Goal: Register for event/course: Sign up to attend an event or enroll in a course

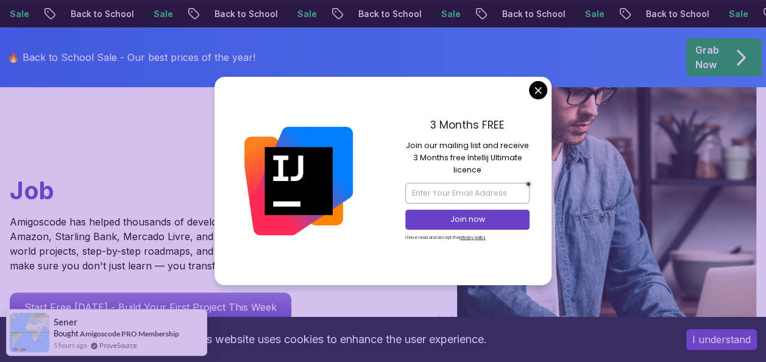
scroll to position [61, 0]
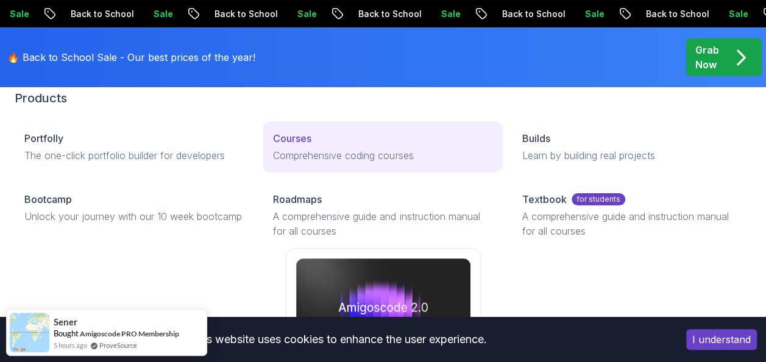
click at [326, 150] on p "Comprehensive coding courses" at bounding box center [383, 155] width 220 height 15
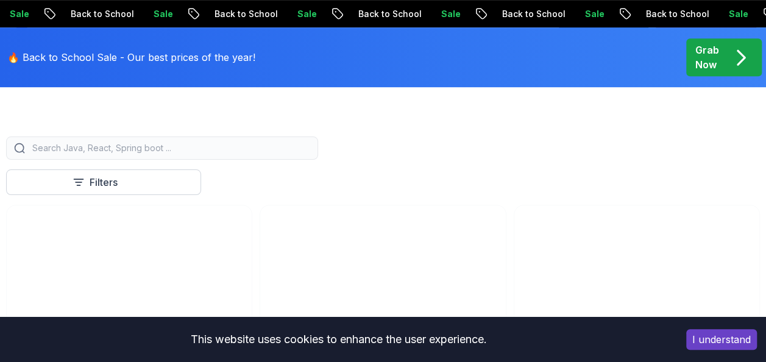
scroll to position [305, 0]
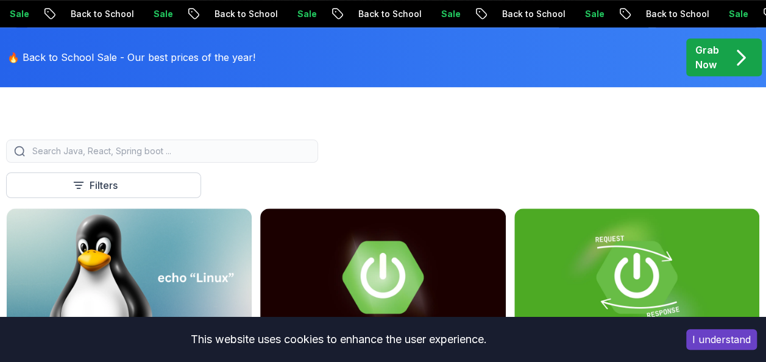
click at [237, 156] on input "search" at bounding box center [170, 151] width 280 height 12
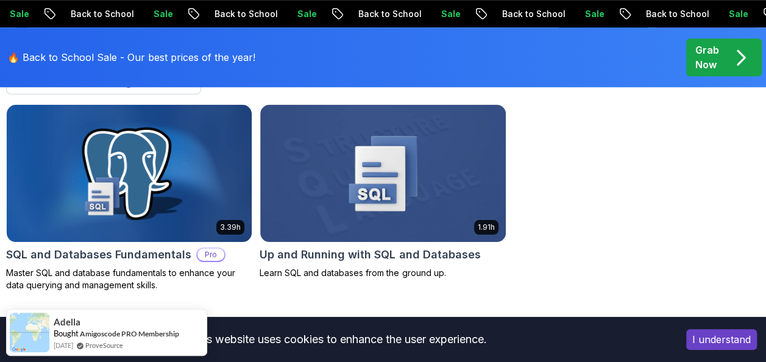
scroll to position [427, 0]
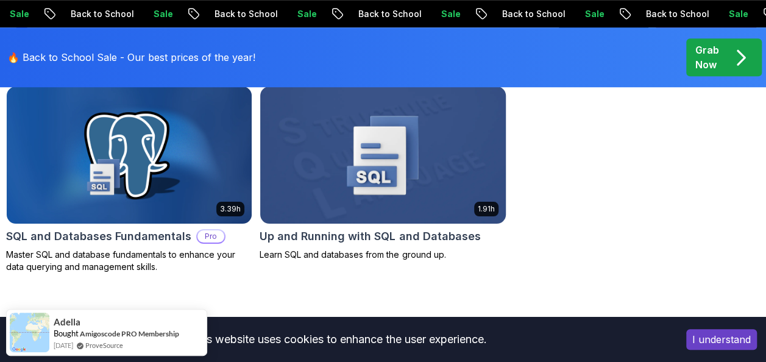
type input "sql"
click at [372, 187] on img at bounding box center [382, 155] width 257 height 145
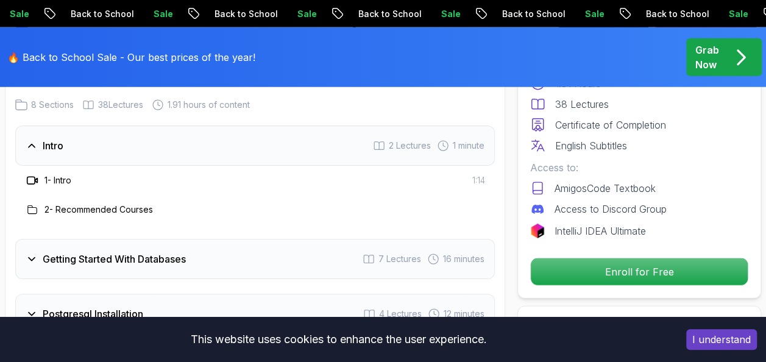
scroll to position [1524, 0]
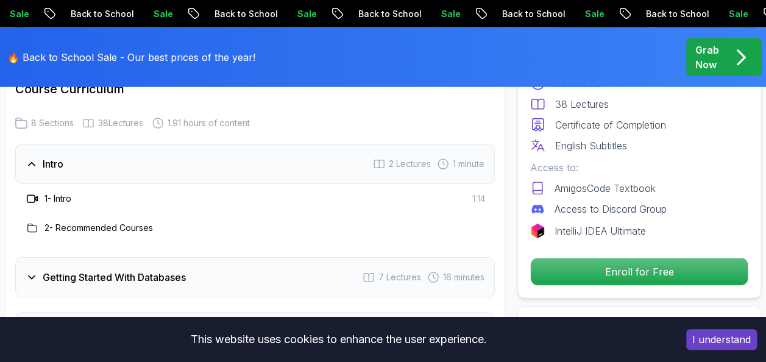
click at [67, 230] on h3 "2 - Recommended Courses" at bounding box center [99, 228] width 109 height 12
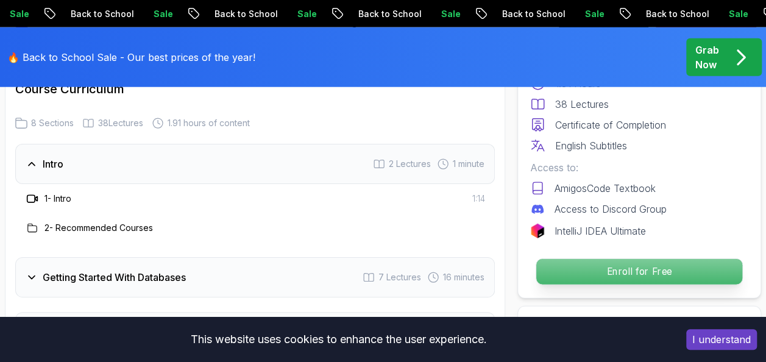
click at [588, 271] on p "Enroll for Free" at bounding box center [640, 272] width 206 height 26
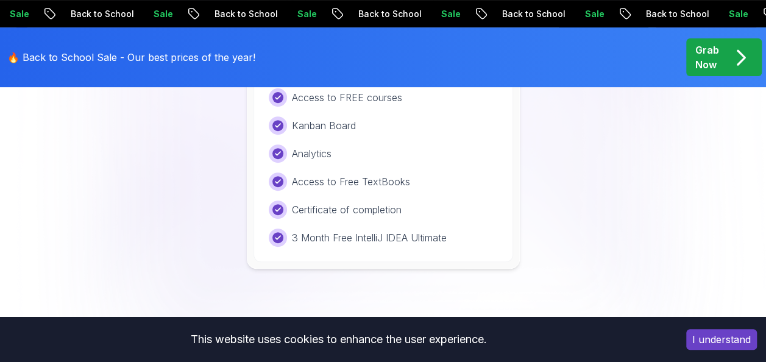
scroll to position [2427, 0]
